Goal: Task Accomplishment & Management: Use online tool/utility

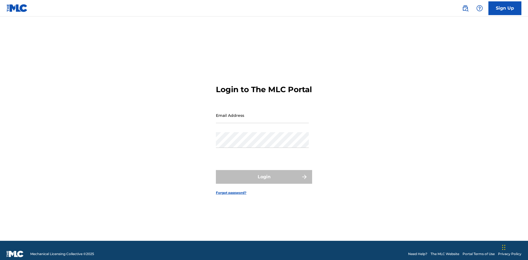
scroll to position [7, 0]
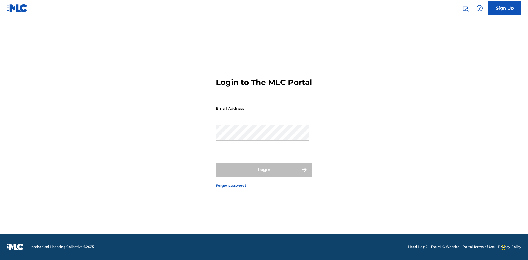
click at [262, 113] on input "Email Address" at bounding box center [262, 109] width 93 height 16
type input "[EMAIL_ADDRESS][DOMAIN_NAME]"
click at [264, 175] on button "Login" at bounding box center [264, 170] width 96 height 14
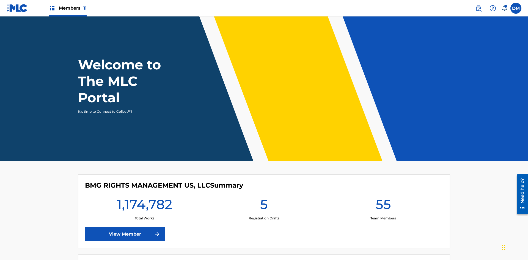
click at [68, 8] on span "Members 11" at bounding box center [73, 8] width 28 height 6
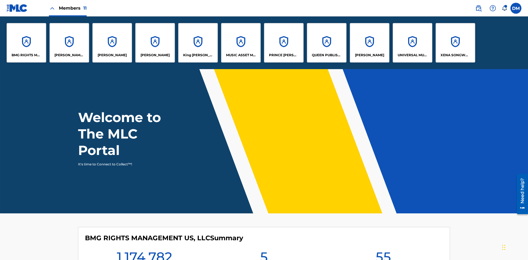
click at [198, 55] on p "King [PERSON_NAME]" at bounding box center [198, 55] width 30 height 5
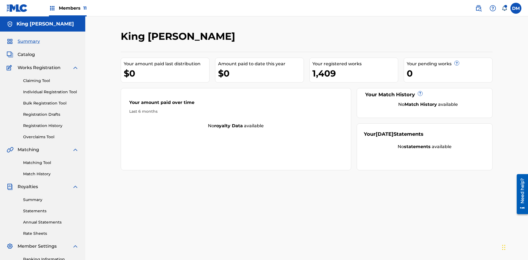
click at [51, 78] on link "Claiming Tool" at bounding box center [51, 81] width 56 height 6
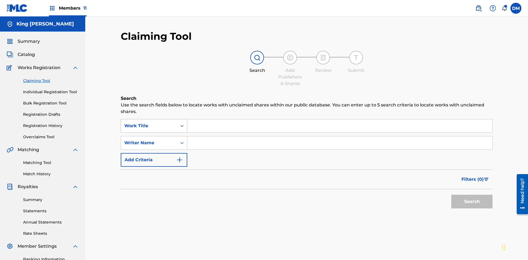
click at [149, 123] on div "Work Title" at bounding box center [148, 126] width 49 height 7
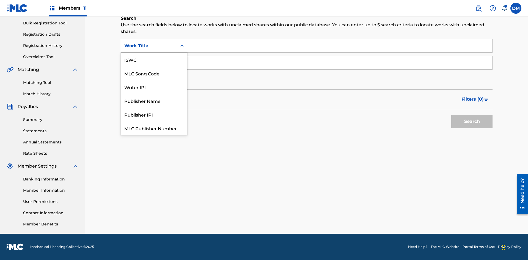
scroll to position [14, 0]
click at [154, 53] on div "ISWC" at bounding box center [154, 46] width 66 height 14
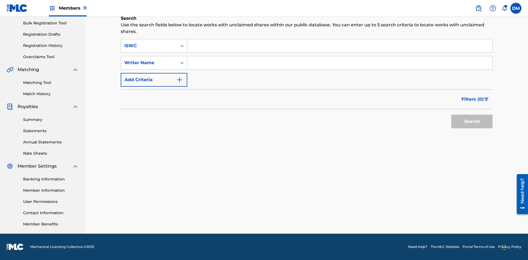
scroll to position [0, 0]
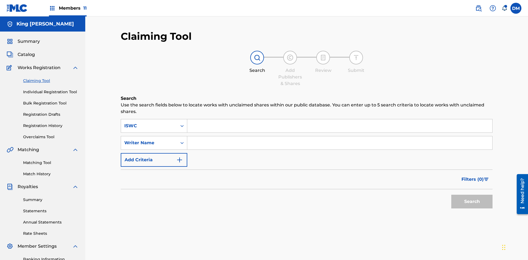
click at [339, 120] on input "Search Form" at bounding box center [339, 126] width 305 height 13
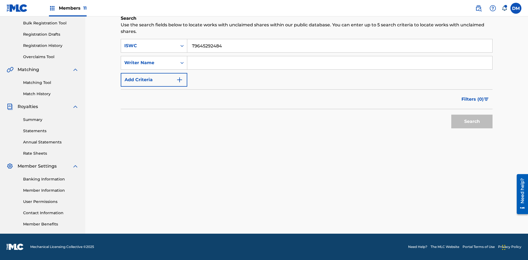
type input "T9645292484"
click at [472, 122] on button "Search" at bounding box center [471, 122] width 41 height 14
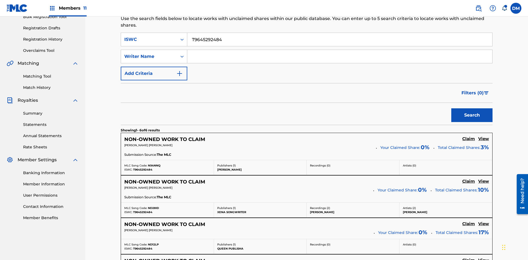
click at [339, 40] on input "T9645292484" at bounding box center [339, 39] width 305 height 13
click at [339, 50] on input "Search Form" at bounding box center [339, 56] width 305 height 13
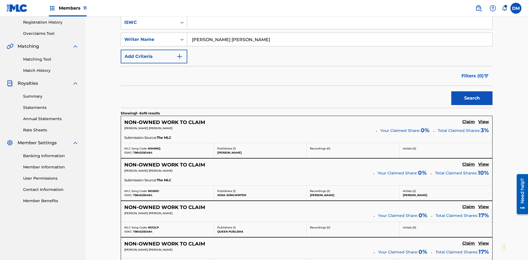
type input "[PERSON_NAME] [PERSON_NAME]"
click at [472, 91] on button "Search" at bounding box center [471, 98] width 41 height 14
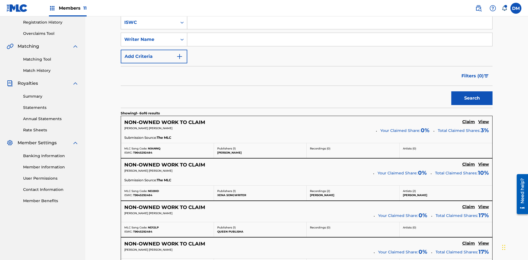
click at [149, 26] on div "ISWC" at bounding box center [148, 22] width 49 height 7
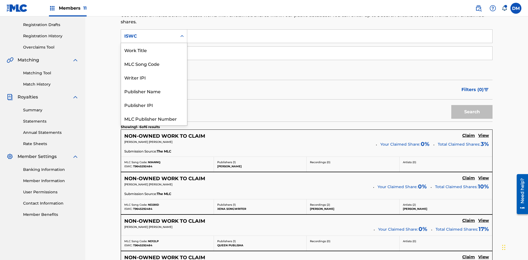
scroll to position [14, 0]
click at [154, 43] on div "Work Title" at bounding box center [154, 36] width 66 height 14
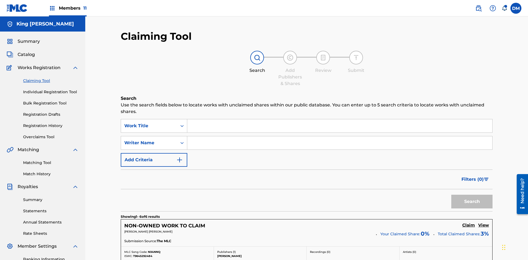
click at [339, 120] on input "Search Form" at bounding box center [339, 126] width 305 height 13
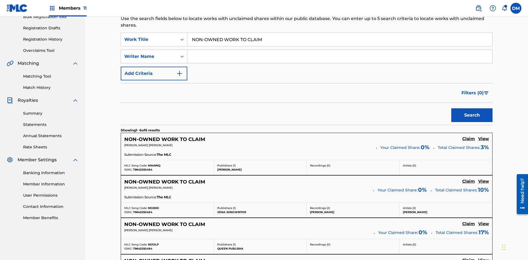
type input "NON-OWNED WORK TO CLAIM"
click at [472, 109] on button "Search" at bounding box center [471, 116] width 41 height 14
click at [339, 40] on input "NON-OWNED WORK TO CLAIM" at bounding box center [339, 39] width 305 height 13
click at [149, 36] on div "Work Title" at bounding box center [148, 39] width 49 height 7
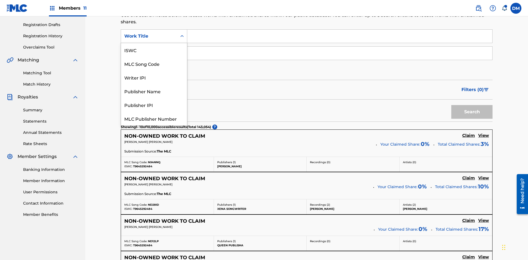
scroll to position [14, 0]
click at [154, 50] on div "MLC Song Code" at bounding box center [154, 50] width 66 height 14
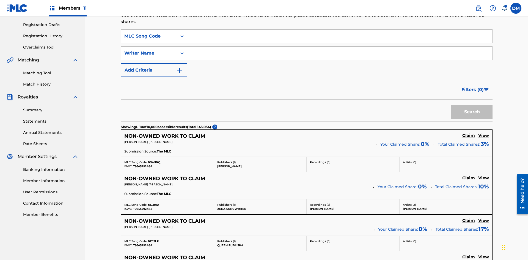
click at [339, 40] on input "Search Form" at bounding box center [339, 36] width 305 height 13
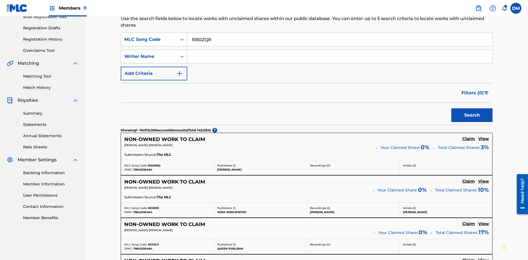
type input "RB0ZQR"
click at [472, 109] on button "Search" at bounding box center [471, 116] width 41 height 14
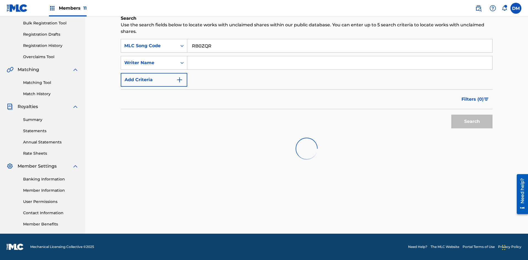
scroll to position [81, 0]
click at [339, 45] on input "RB0ZQR" at bounding box center [339, 45] width 305 height 13
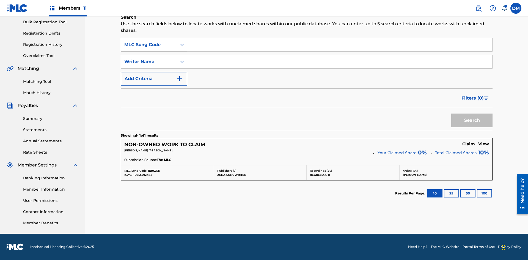
click at [149, 45] on div "MLC Song Code" at bounding box center [148, 44] width 49 height 7
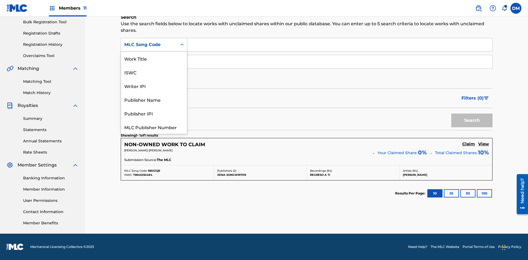
scroll to position [14, 0]
click at [154, 72] on div "Writer IPI" at bounding box center [154, 72] width 66 height 14
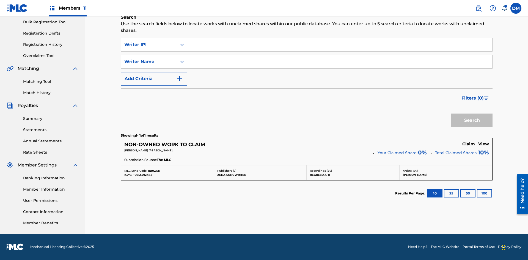
click at [339, 45] on input "Search Form" at bounding box center [339, 44] width 305 height 13
type input "00369275519"
click at [472, 121] on button "Search" at bounding box center [471, 121] width 41 height 14
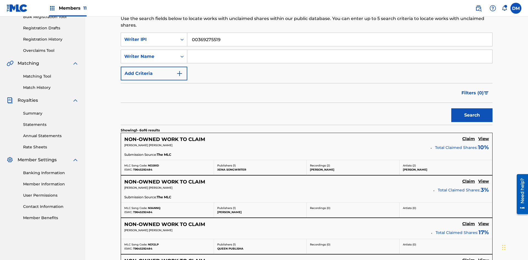
click at [339, 40] on input "00369275519" at bounding box center [339, 39] width 305 height 13
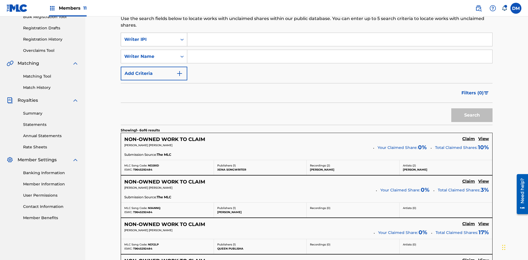
click at [149, 36] on div "Writer IPI" at bounding box center [148, 39] width 49 height 7
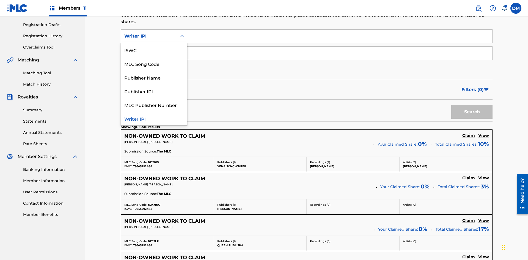
click at [154, 77] on div "Publisher Name" at bounding box center [154, 78] width 66 height 14
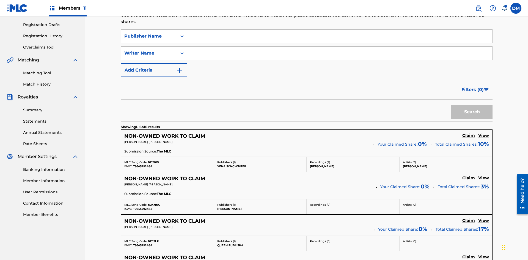
click at [339, 40] on input "Search Form" at bounding box center [339, 36] width 305 height 13
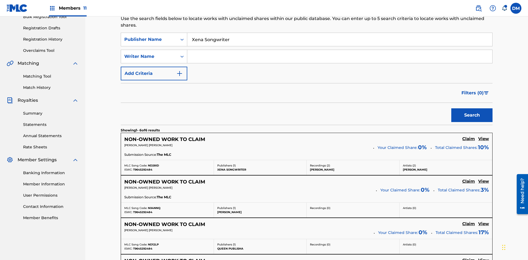
type input "Xena Songwriter"
click at [472, 109] on button "Search" at bounding box center [471, 116] width 41 height 14
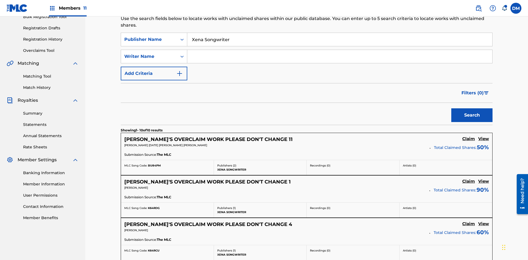
click at [339, 40] on input "Xena Songwriter" at bounding box center [339, 39] width 305 height 13
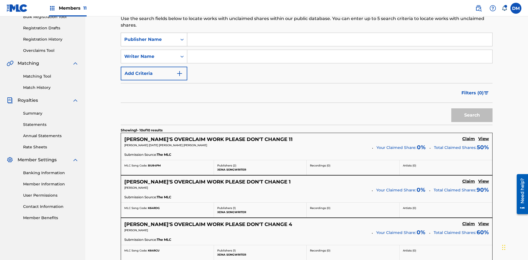
click at [149, 36] on div "Publisher Name" at bounding box center [148, 39] width 49 height 7
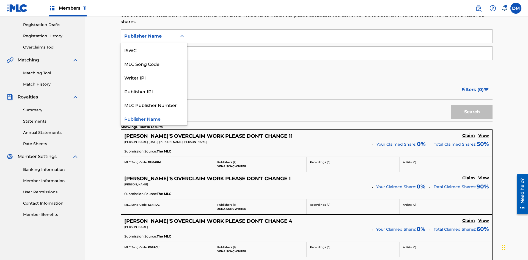
click at [154, 91] on div "Publisher IPI" at bounding box center [154, 91] width 66 height 14
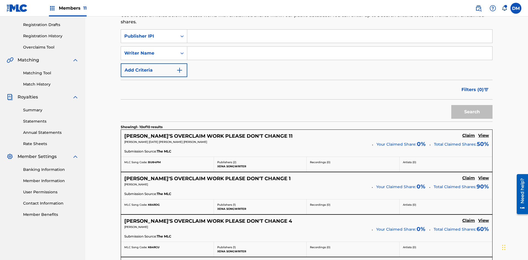
click at [339, 40] on input "Search Form" at bounding box center [339, 36] width 305 height 13
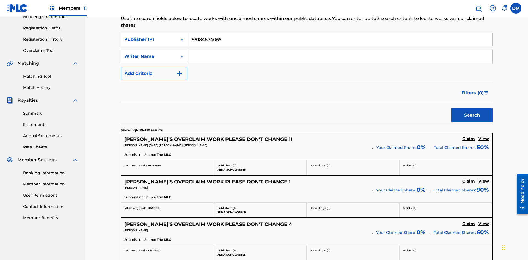
type input "99184874065"
click at [472, 109] on button "Search" at bounding box center [471, 116] width 41 height 14
click at [339, 40] on input "99184874065" at bounding box center [339, 39] width 305 height 13
click at [149, 36] on div "Publisher IPI" at bounding box center [148, 39] width 49 height 7
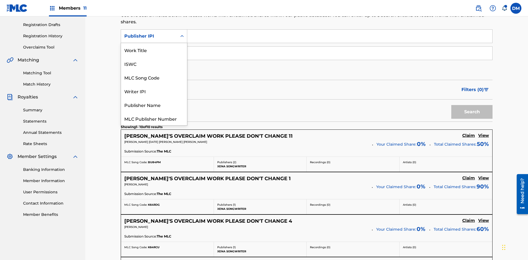
scroll to position [14, 0]
click at [154, 105] on div "MLC Publisher Number" at bounding box center [154, 105] width 66 height 14
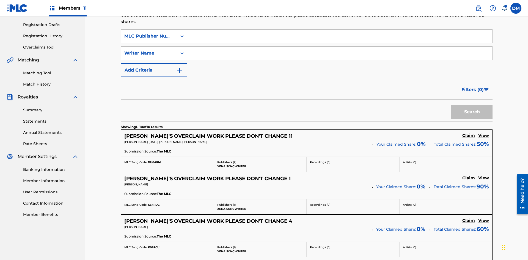
click at [339, 40] on input "Search Form" at bounding box center [339, 36] width 305 height 13
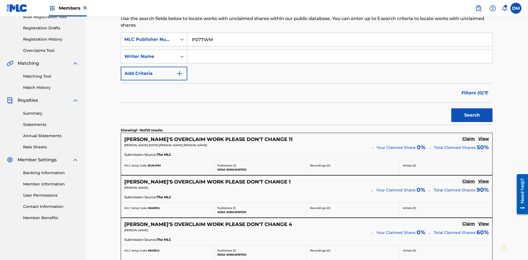
type input "P077WM"
click at [472, 109] on button "Search" at bounding box center [471, 116] width 41 height 14
click at [339, 40] on input "P077WM" at bounding box center [339, 39] width 305 height 13
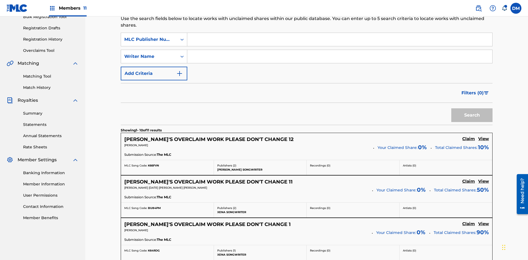
click at [154, 67] on button "Add Criteria" at bounding box center [154, 74] width 66 height 14
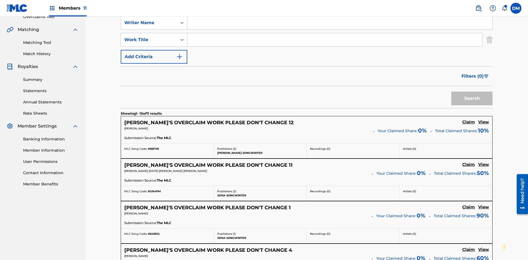
click at [154, 50] on button "Add Criteria" at bounding box center [154, 57] width 66 height 14
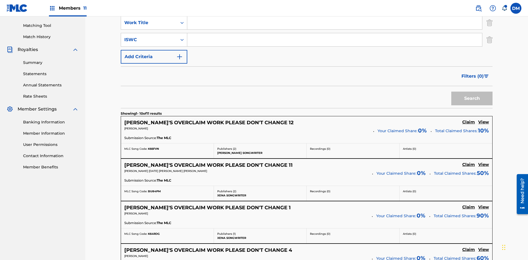
click at [154, 50] on button "Add Criteria" at bounding box center [154, 57] width 66 height 14
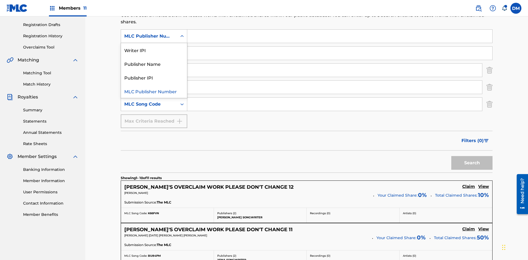
click at [154, 64] on div "Publisher Name" at bounding box center [154, 64] width 66 height 14
click at [149, 50] on div "Writer Name" at bounding box center [148, 53] width 49 height 7
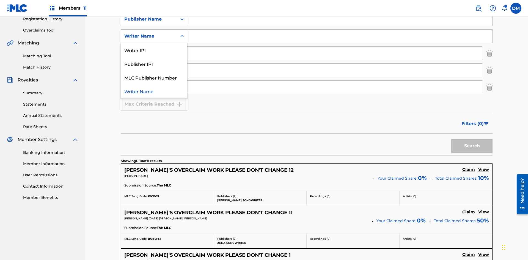
click at [154, 64] on div "Publisher IPI" at bounding box center [154, 64] width 66 height 14
click at [339, 26] on input "Search Form" at bounding box center [339, 19] width 305 height 13
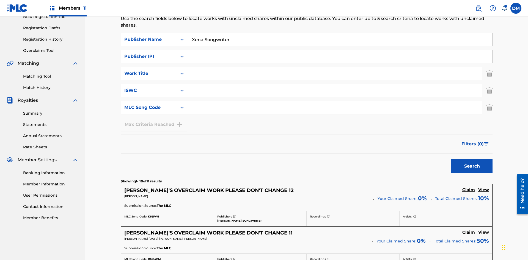
type input "Xena Songwriter"
click at [339, 50] on input "Search Form" at bounding box center [339, 56] width 305 height 13
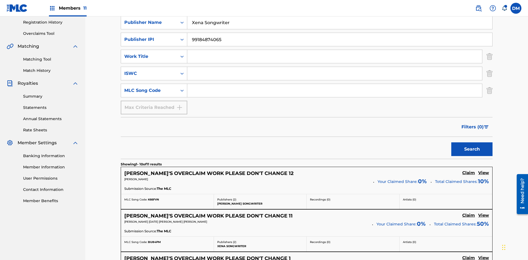
type input "99184874065"
click at [334, 50] on input "Search Form" at bounding box center [334, 56] width 295 height 13
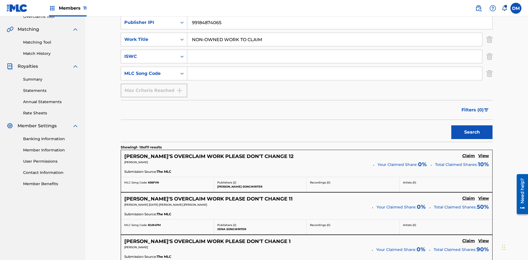
type input "NON-OWNED WORK TO CLAIM"
click at [334, 50] on input "Search Form" at bounding box center [334, 56] width 295 height 13
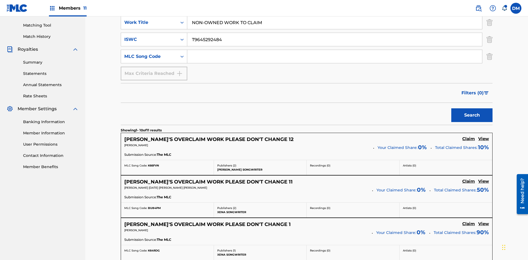
type input "T9645292484"
click at [334, 50] on input "Search Form" at bounding box center [334, 56] width 295 height 13
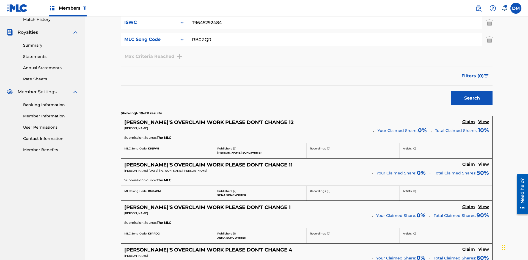
type input "RB0ZQR"
click at [472, 91] on button "Search" at bounding box center [471, 98] width 41 height 14
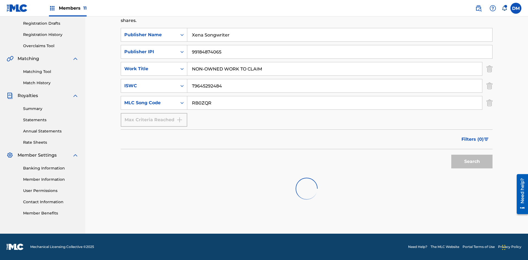
click at [489, 62] on img "Search Form" at bounding box center [489, 69] width 6 height 14
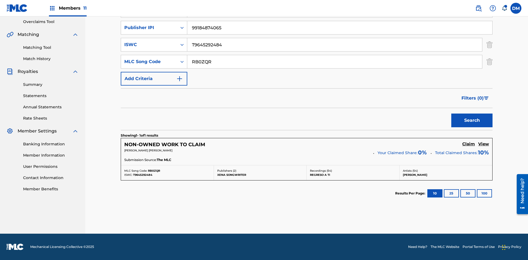
click at [489, 45] on img "Search Form" at bounding box center [489, 45] width 6 height 14
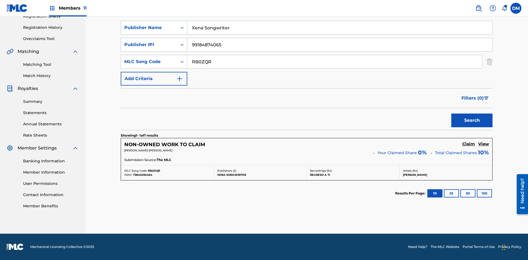
click at [334, 62] on input "RB0ZQR" at bounding box center [334, 61] width 295 height 13
click at [339, 34] on input "Xena Songwriter" at bounding box center [339, 27] width 305 height 13
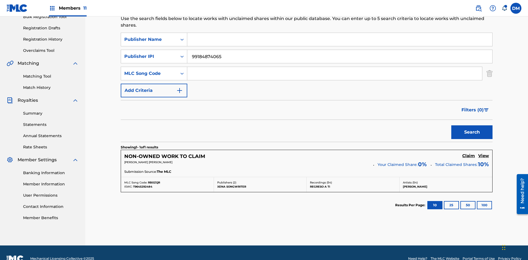
click at [339, 50] on input "99184874065" at bounding box center [339, 56] width 305 height 13
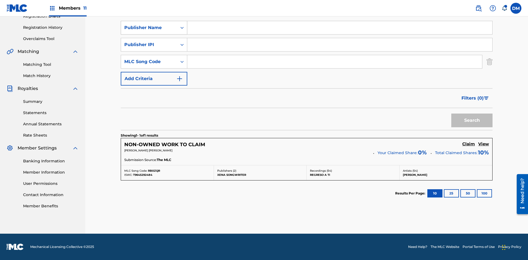
click at [149, 31] on div "Publisher Name" at bounding box center [148, 27] width 49 height 7
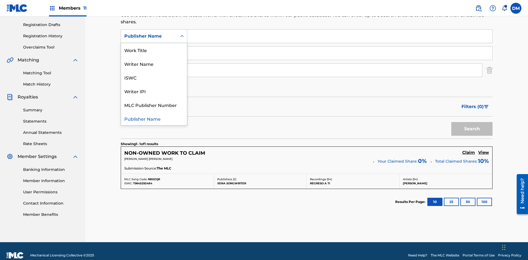
click at [154, 91] on div "Writer IPI" at bounding box center [154, 91] width 66 height 14
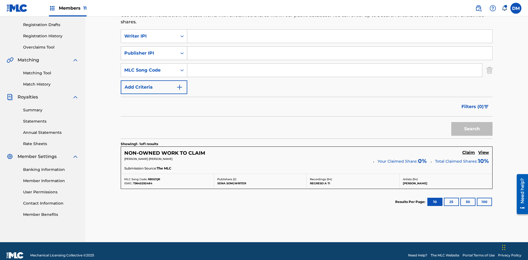
click at [149, 50] on div "Publisher IPI" at bounding box center [148, 53] width 49 height 7
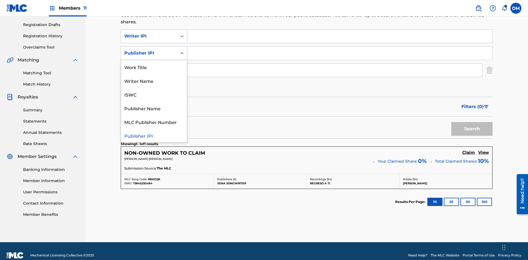
scroll to position [98, 0]
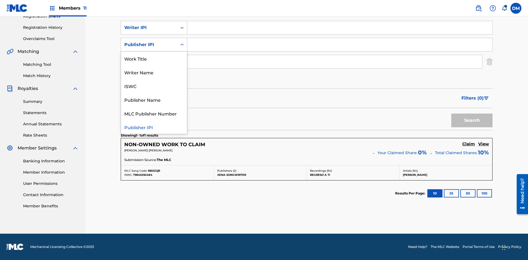
click at [154, 113] on div "MLC Publisher Number" at bounding box center [154, 114] width 66 height 14
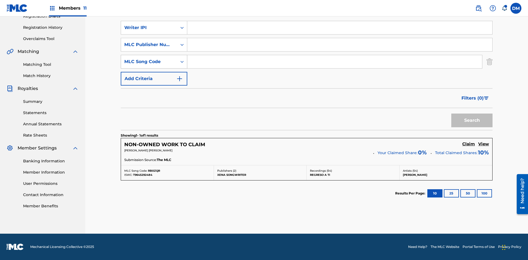
click at [149, 62] on div "MLC Song Code" at bounding box center [148, 62] width 49 height 7
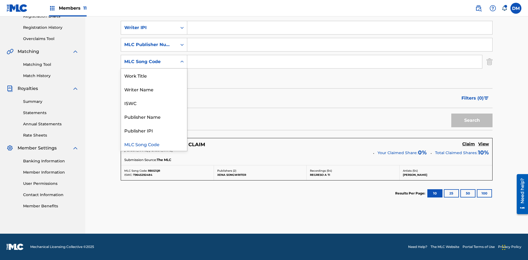
click at [154, 89] on div "Writer Name" at bounding box center [154, 89] width 66 height 14
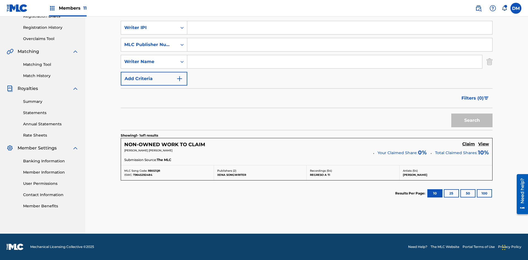
click at [339, 34] on input "Search Form" at bounding box center [339, 27] width 305 height 13
type input "00369275519"
click at [339, 45] on input "Search Form" at bounding box center [339, 44] width 305 height 13
type input "P077WM"
click at [334, 62] on input "Search Form" at bounding box center [334, 61] width 295 height 13
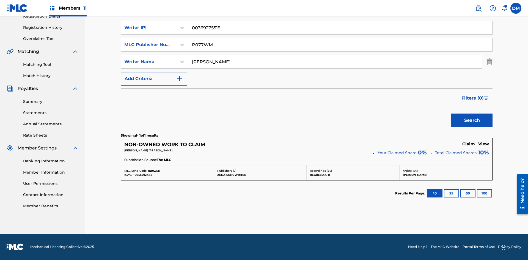
type input "[PERSON_NAME] [PERSON_NAME]"
